Goal: Find contact information: Find contact information

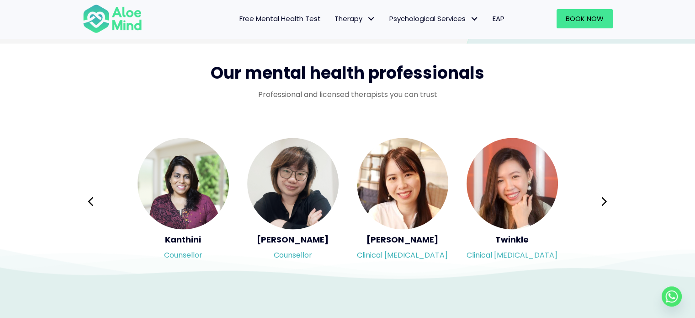
scroll to position [1488, 0]
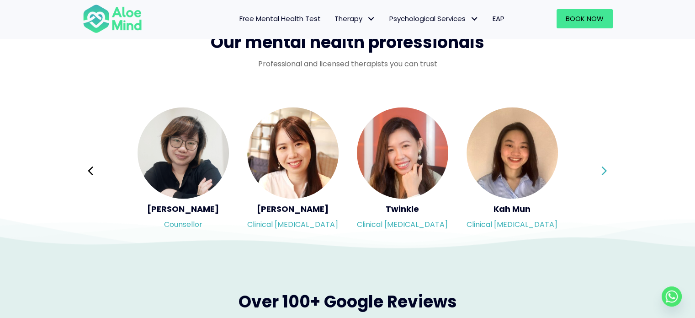
click at [607, 170] on button "Next" at bounding box center [605, 171] width 22 height 22
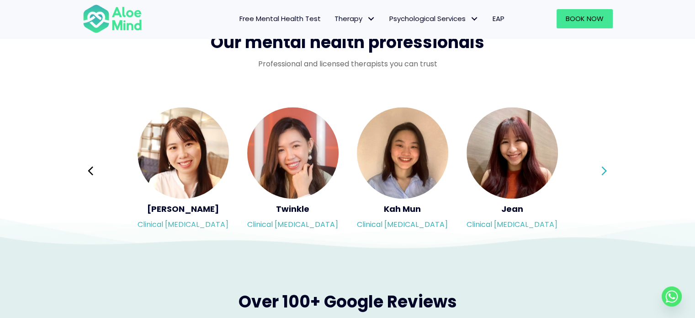
click at [607, 170] on button "Next" at bounding box center [605, 171] width 22 height 22
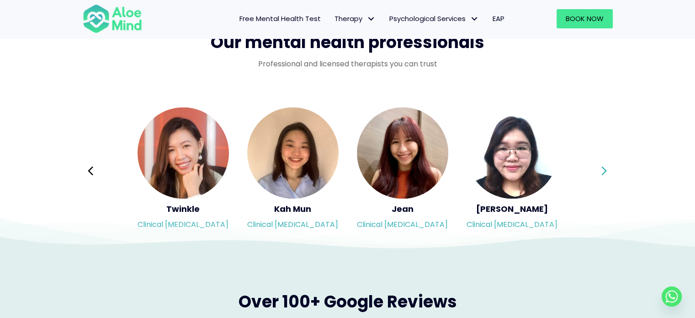
click at [607, 170] on button "Next" at bounding box center [605, 171] width 22 height 22
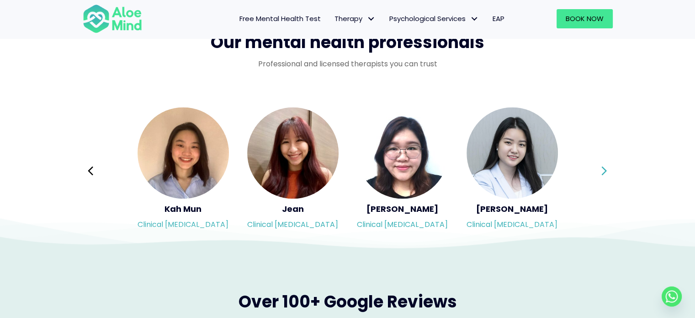
click at [607, 170] on button "Next" at bounding box center [605, 171] width 22 height 22
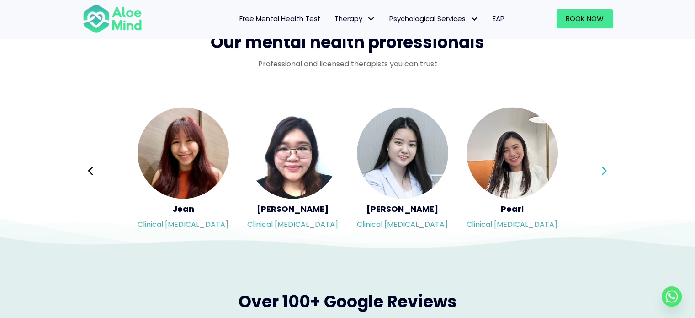
click at [607, 170] on button "Next" at bounding box center [605, 171] width 22 height 22
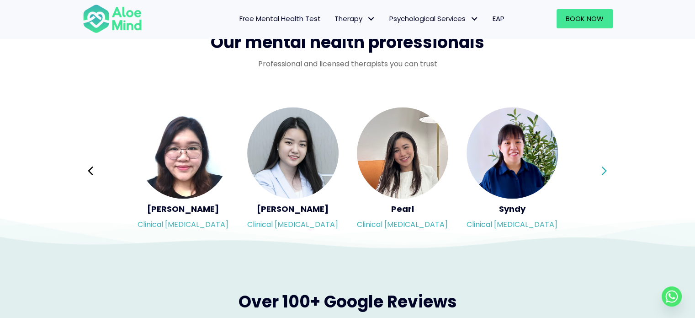
click at [607, 170] on button "Next" at bounding box center [605, 171] width 22 height 22
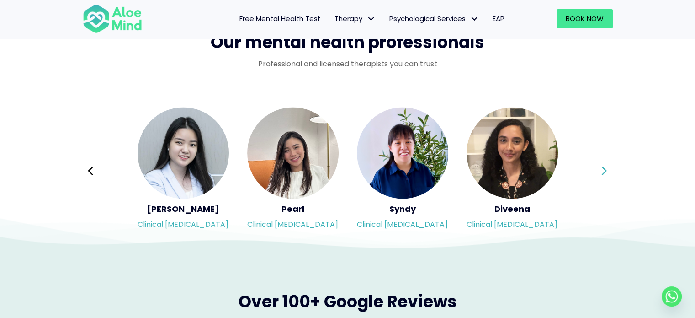
click at [607, 170] on button "Next" at bounding box center [605, 171] width 22 height 22
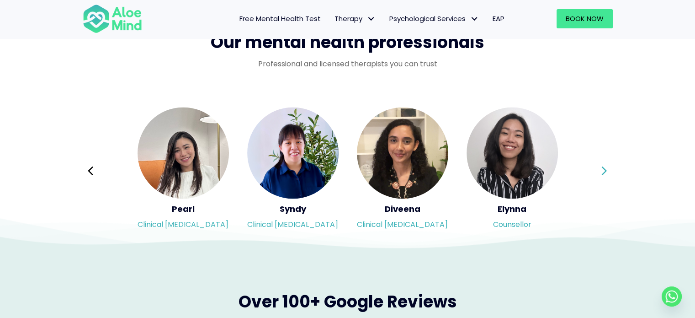
click at [607, 170] on button "Next" at bounding box center [605, 171] width 22 height 22
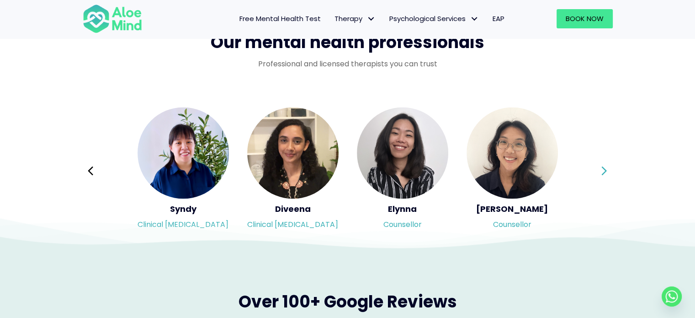
click at [607, 170] on button "Next" at bounding box center [605, 171] width 22 height 22
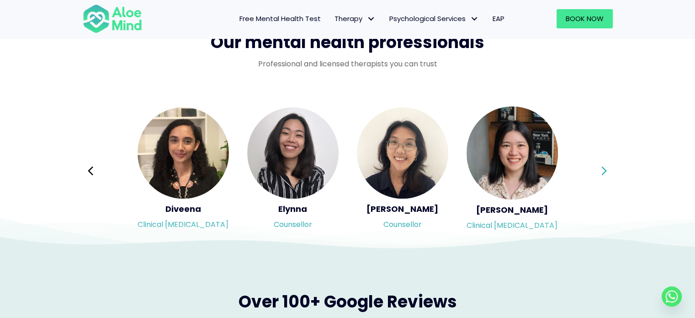
click at [607, 170] on button "Next" at bounding box center [605, 171] width 22 height 22
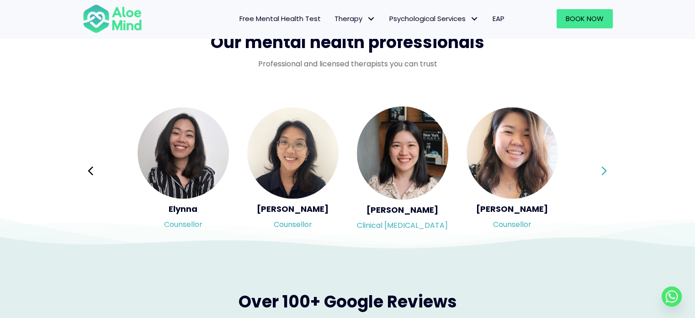
click at [607, 170] on button "Next" at bounding box center [605, 171] width 22 height 22
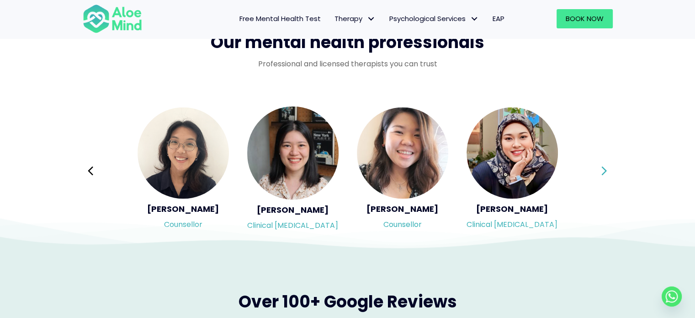
click at [607, 170] on button "Next" at bounding box center [605, 171] width 22 height 22
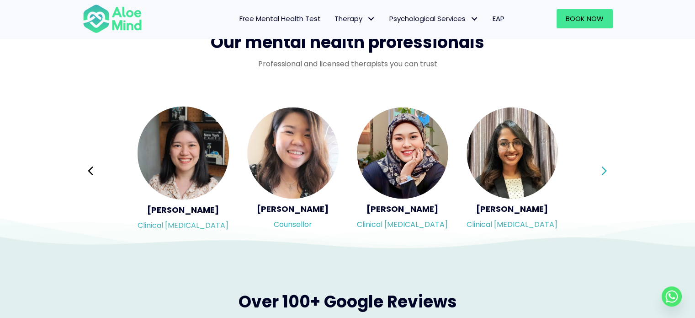
click at [607, 170] on button "Next" at bounding box center [605, 171] width 22 height 22
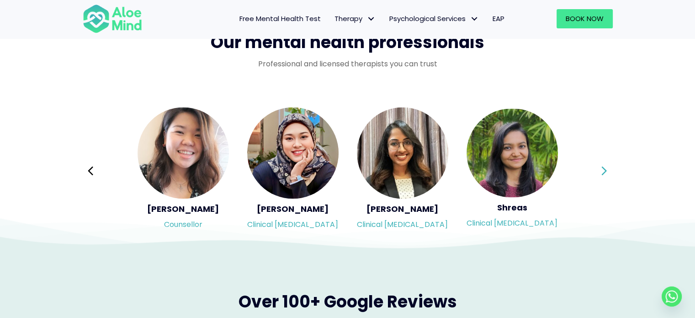
click at [607, 170] on button "Next" at bounding box center [605, 171] width 22 height 22
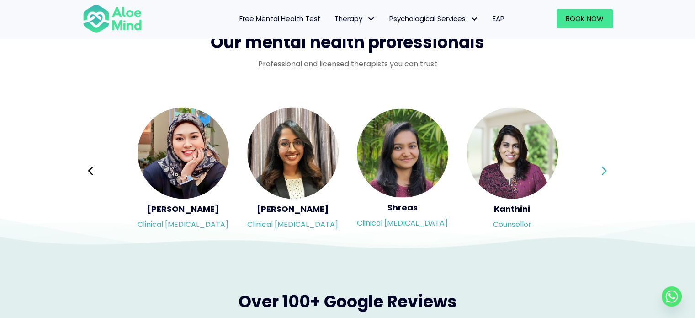
click at [607, 170] on button "Next" at bounding box center [605, 171] width 22 height 22
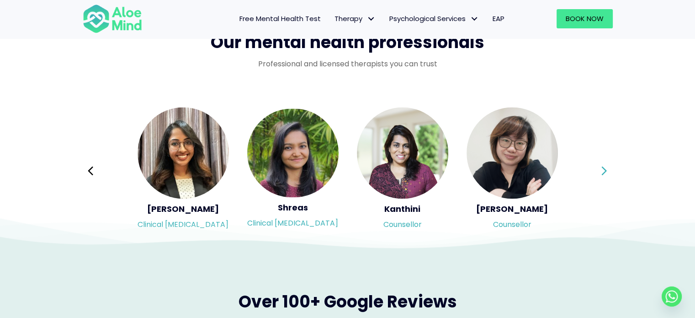
click at [607, 170] on button "Next" at bounding box center [605, 171] width 22 height 22
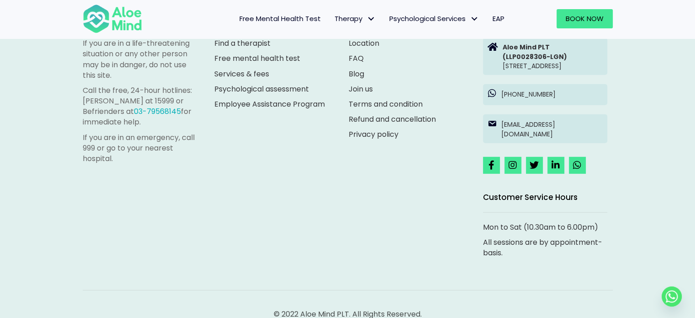
scroll to position [2627, 0]
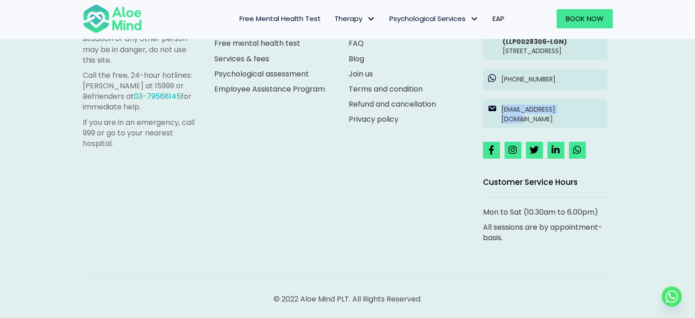
drag, startPoint x: 622, startPoint y: 112, endPoint x: 500, endPoint y: 118, distance: 122.7
click at [500, 118] on div "If you are in a life-threatening situation or any other person may be in danger…" at bounding box center [347, 119] width 695 height 396
copy p "[EMAIL_ADDRESS][DOMAIN_NAME]"
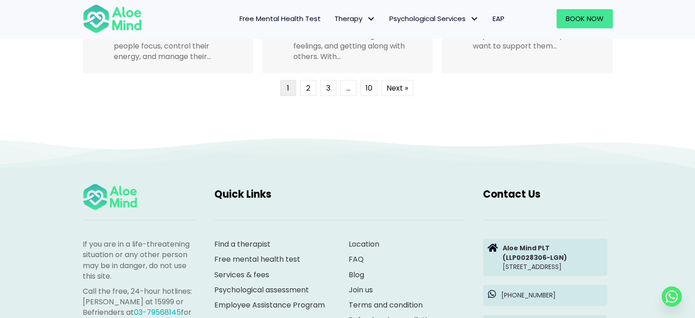
scroll to position [2482, 0]
